Goal: Information Seeking & Learning: Learn about a topic

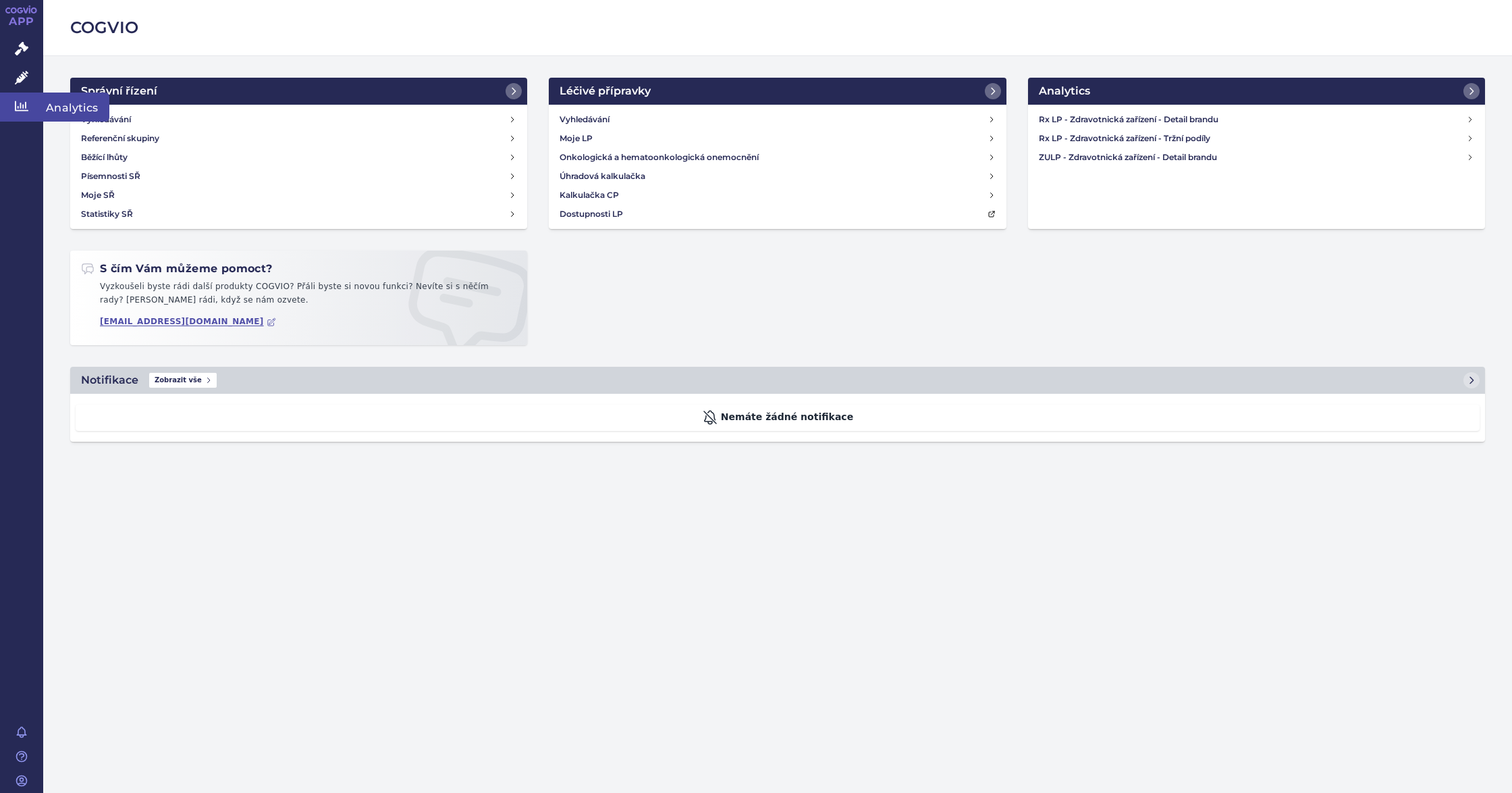
click at [35, 101] on link "Analytics" at bounding box center [22, 106] width 44 height 29
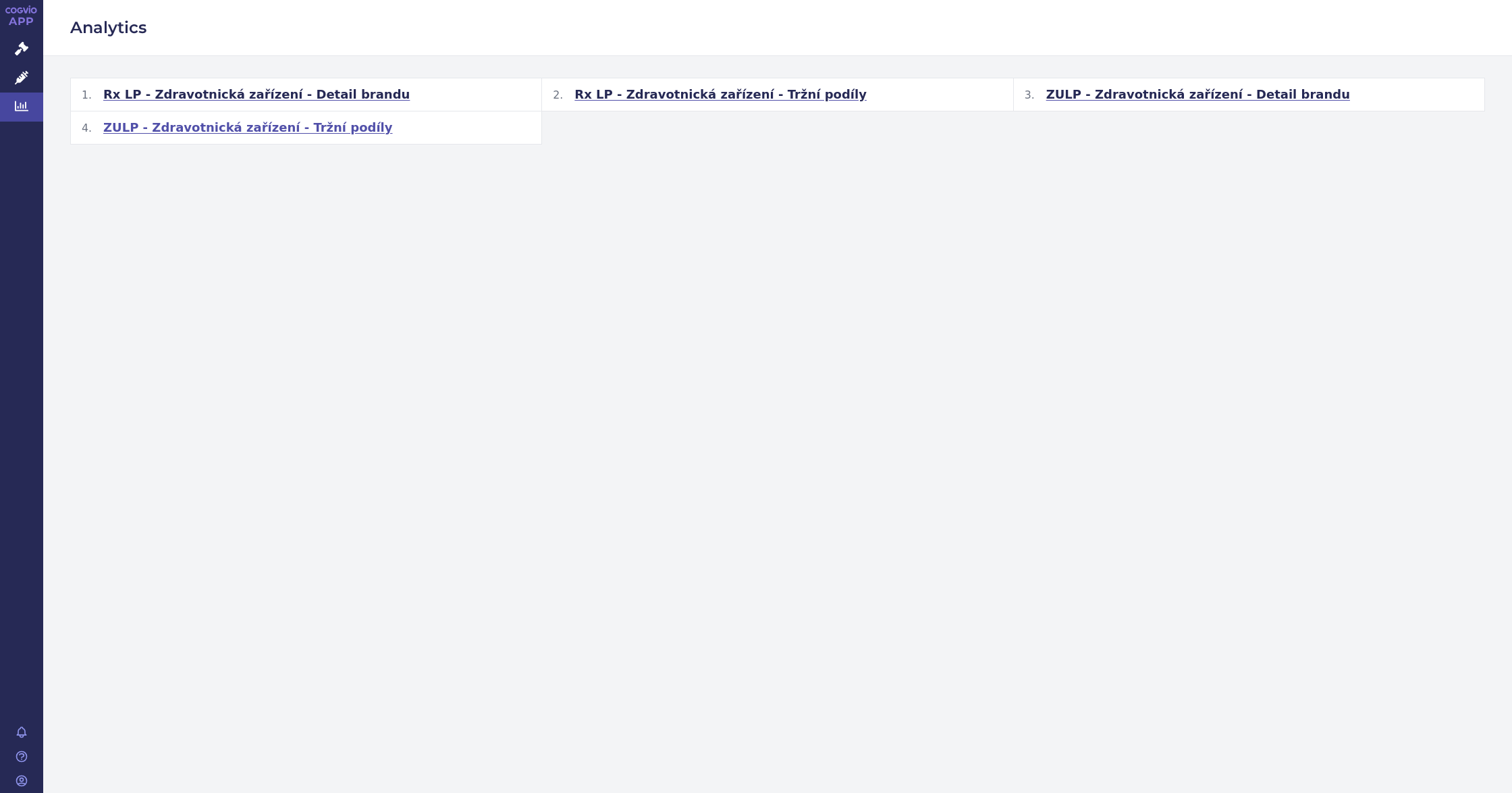
click at [136, 142] on h2 "ZULP - Zdravotnická zařízení - Tržní podíly" at bounding box center [305, 127] width 470 height 32
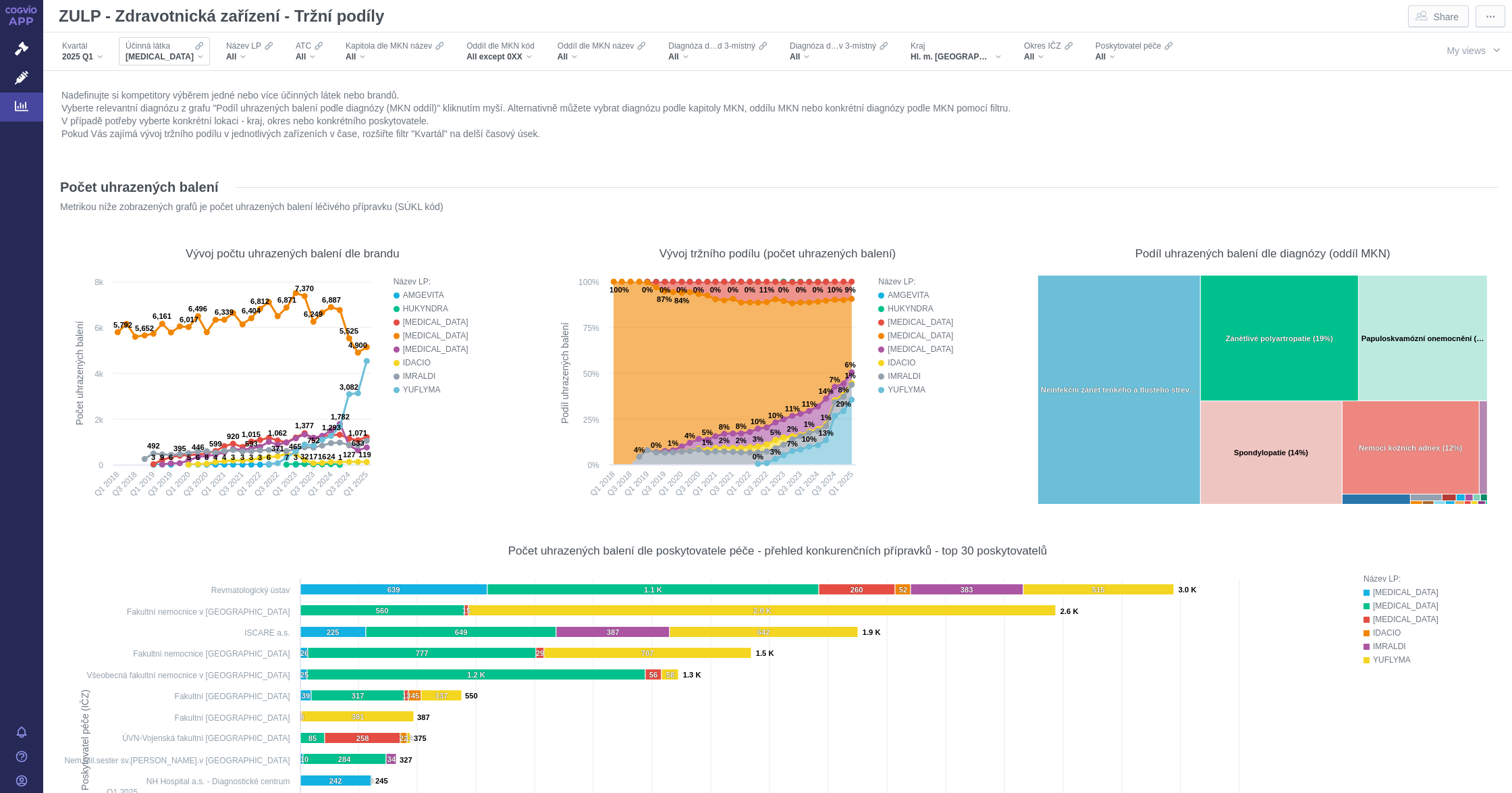
click at [160, 59] on span "[MEDICAL_DATA]" at bounding box center [160, 57] width 68 height 10
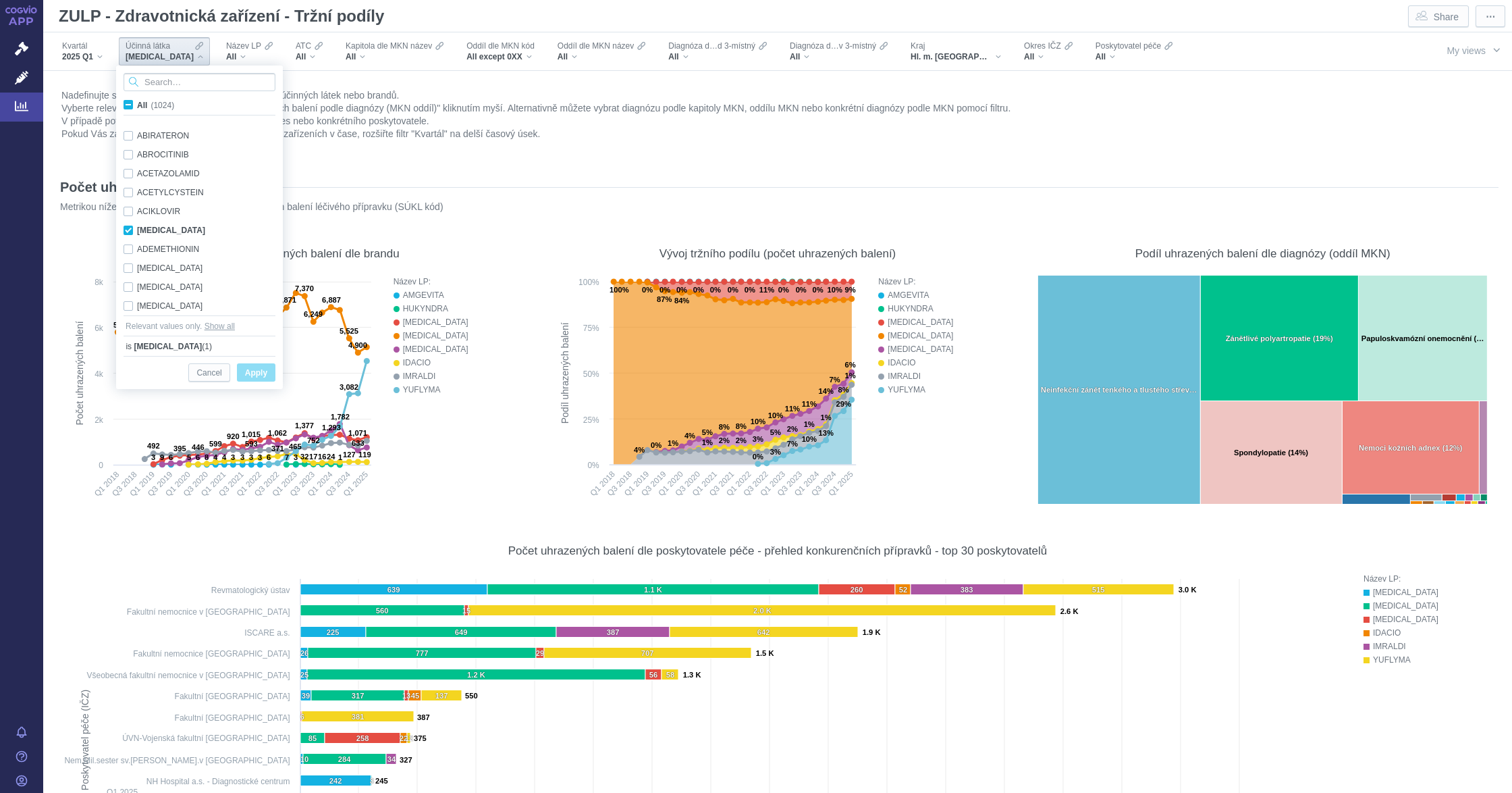
scroll to position [85, 0]
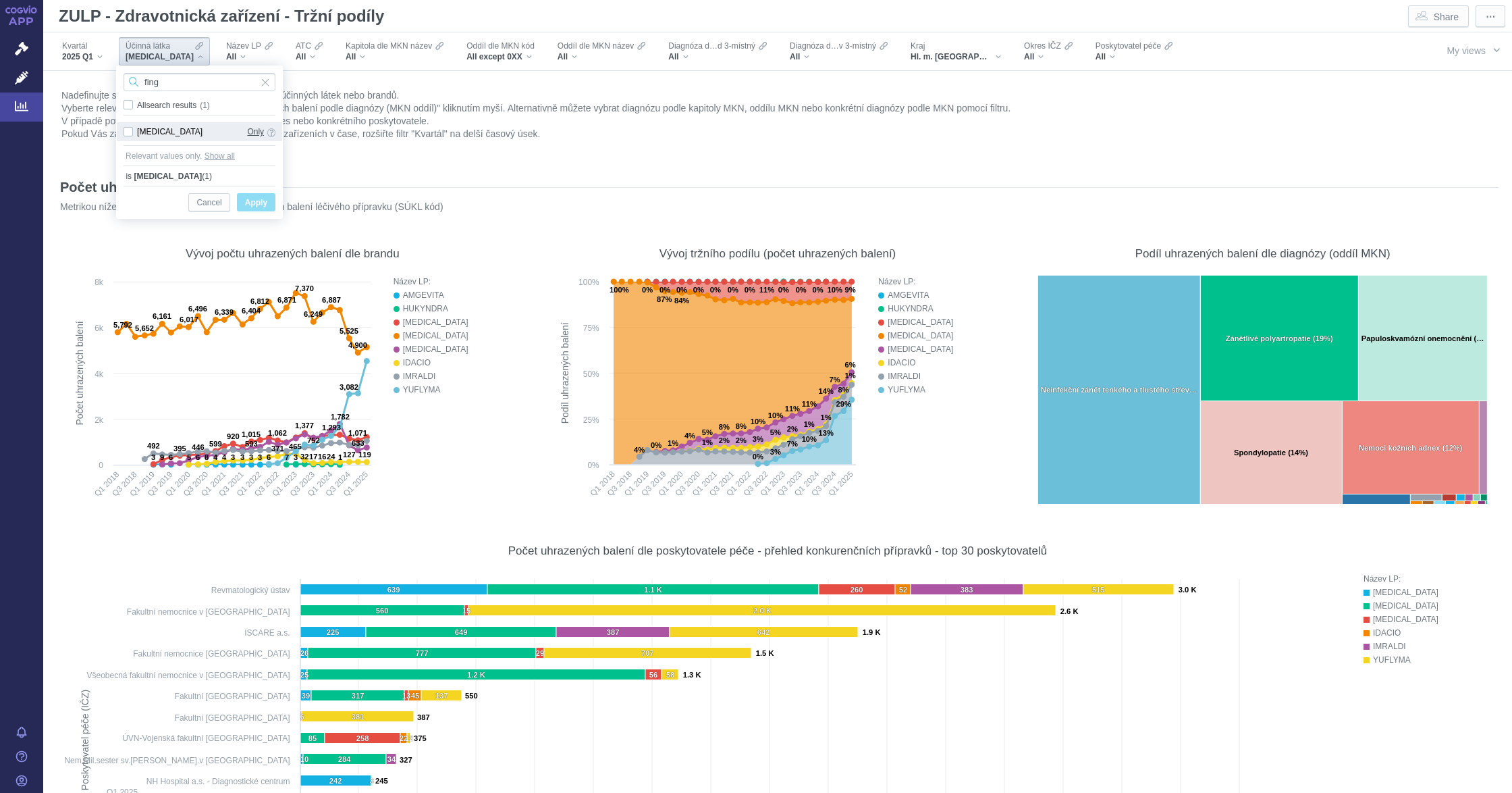
type input "fing"
click at [249, 136] on span "Only" at bounding box center [255, 131] width 17 height 15
checkbox input "true"
click at [262, 207] on span "Apply" at bounding box center [256, 202] width 23 height 17
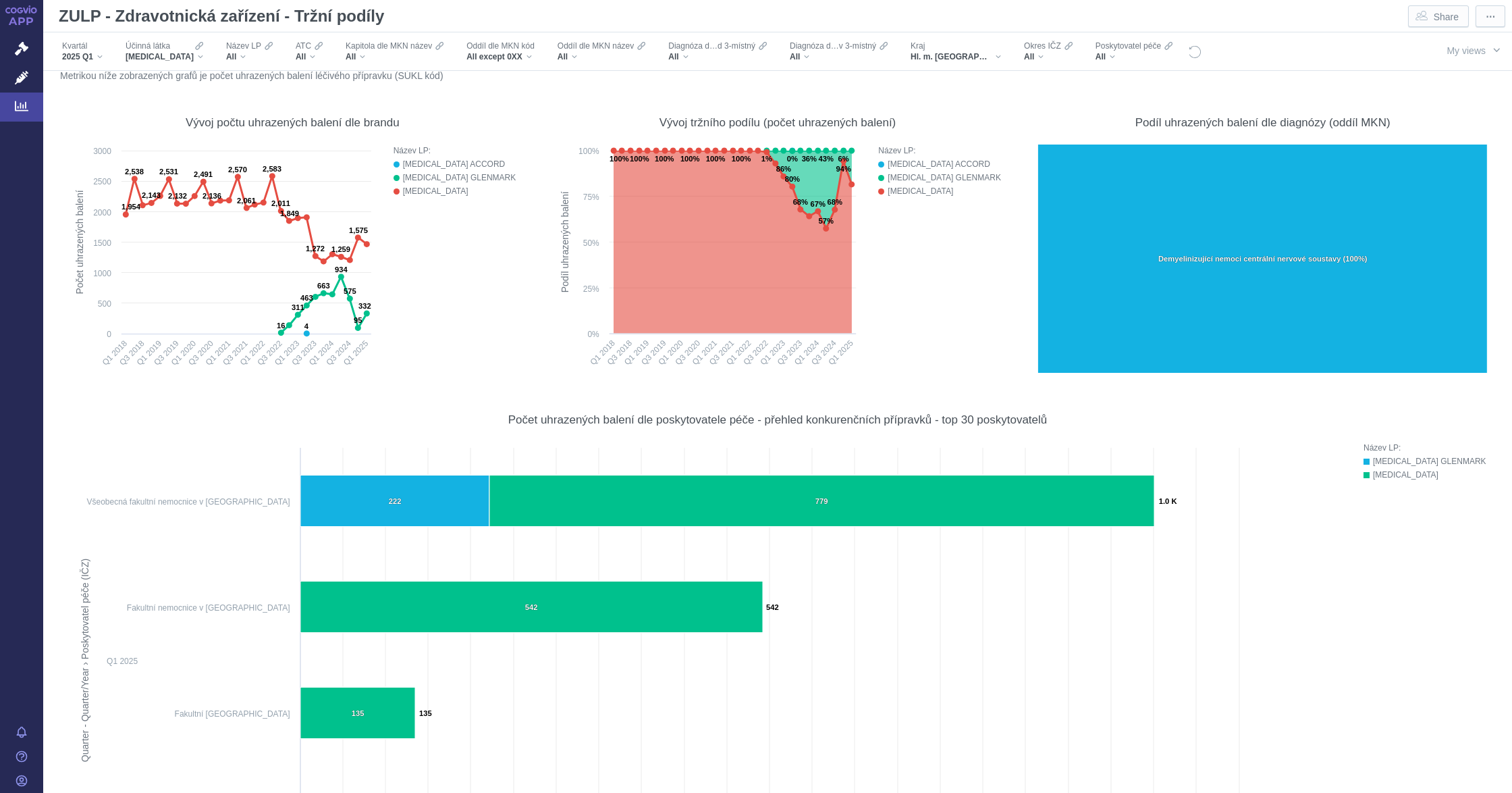
scroll to position [0, 0]
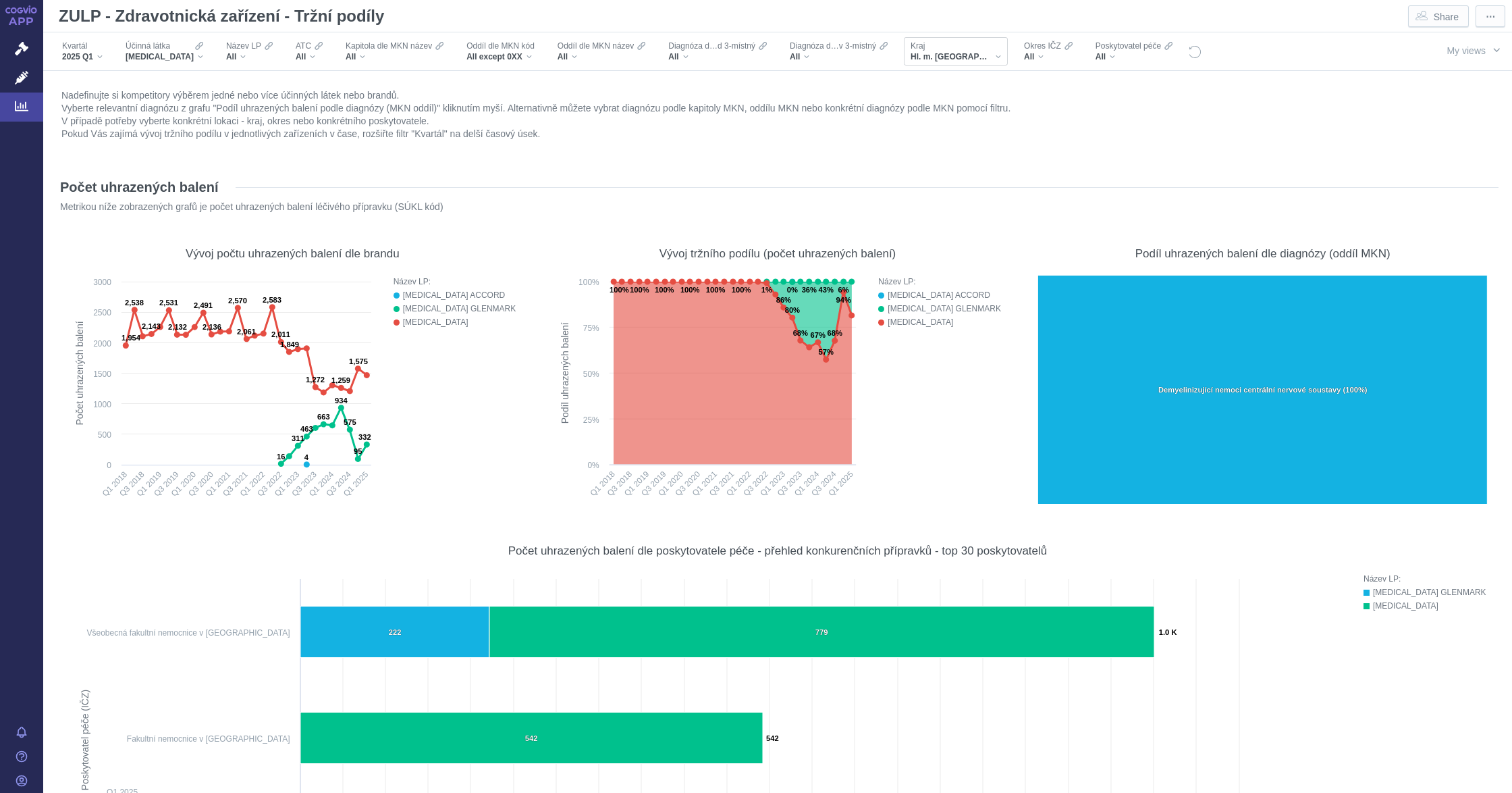
click at [948, 64] on div "Kraj Hl. m. [GEOGRAPHIC_DATA]" at bounding box center [955, 51] width 104 height 29
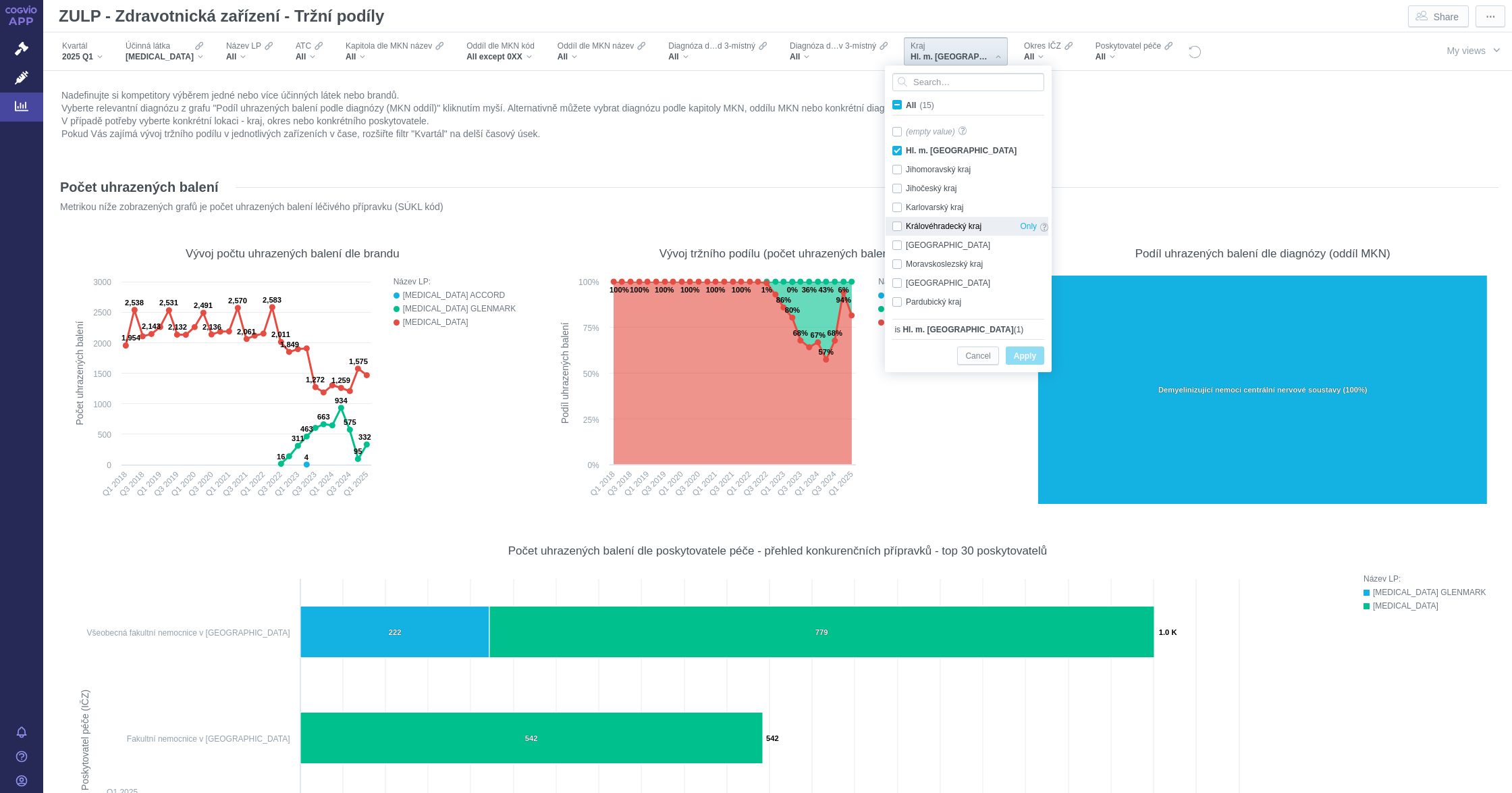
click at [900, 229] on div "Královéhradecký kraj Only" at bounding box center [970, 226] width 169 height 19
checkbox input "true"
click at [900, 152] on div "Hl. m. [GEOGRAPHIC_DATA] Only" at bounding box center [970, 151] width 169 height 19
checkbox input "false"
click at [1040, 357] on button "Apply" at bounding box center [1025, 355] width 38 height 18
